Goal: Information Seeking & Learning: Learn about a topic

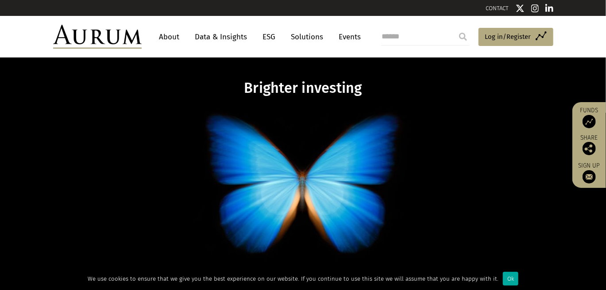
click at [168, 33] on link "About" at bounding box center [169, 37] width 29 height 16
